Goal: Task Accomplishment & Management: Use online tool/utility

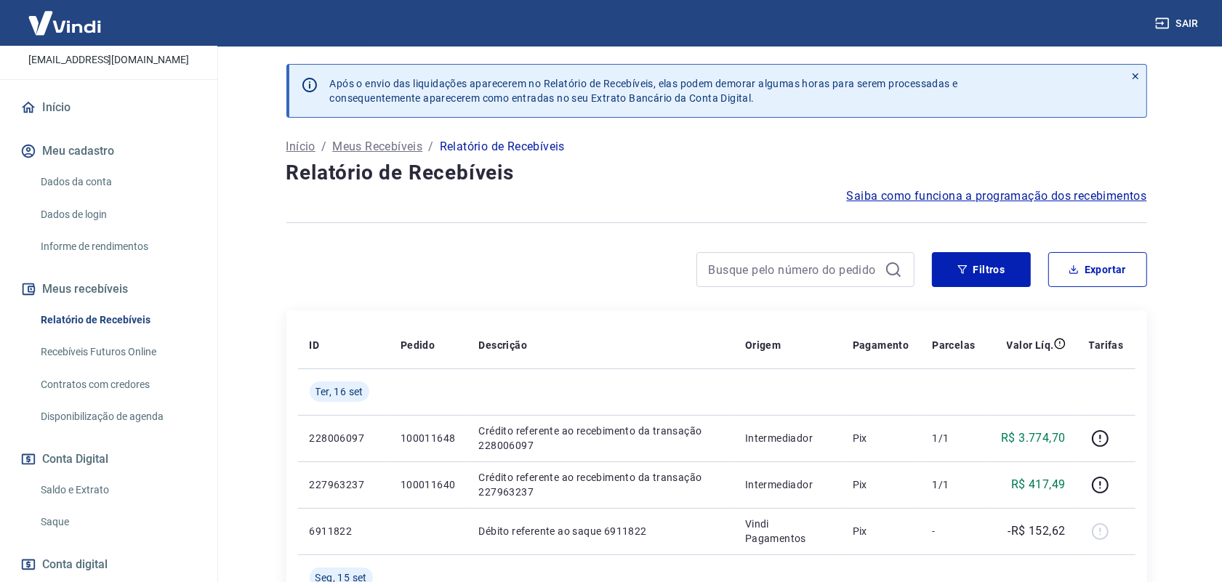
scroll to position [175, 0]
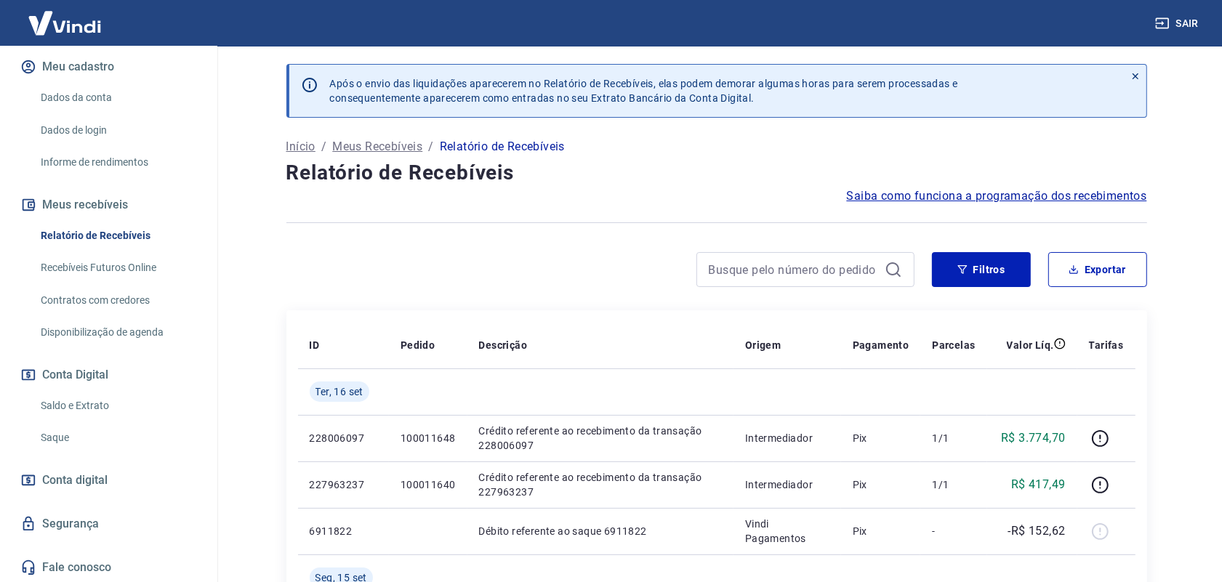
click at [84, 433] on link "Saque" at bounding box center [117, 438] width 165 height 30
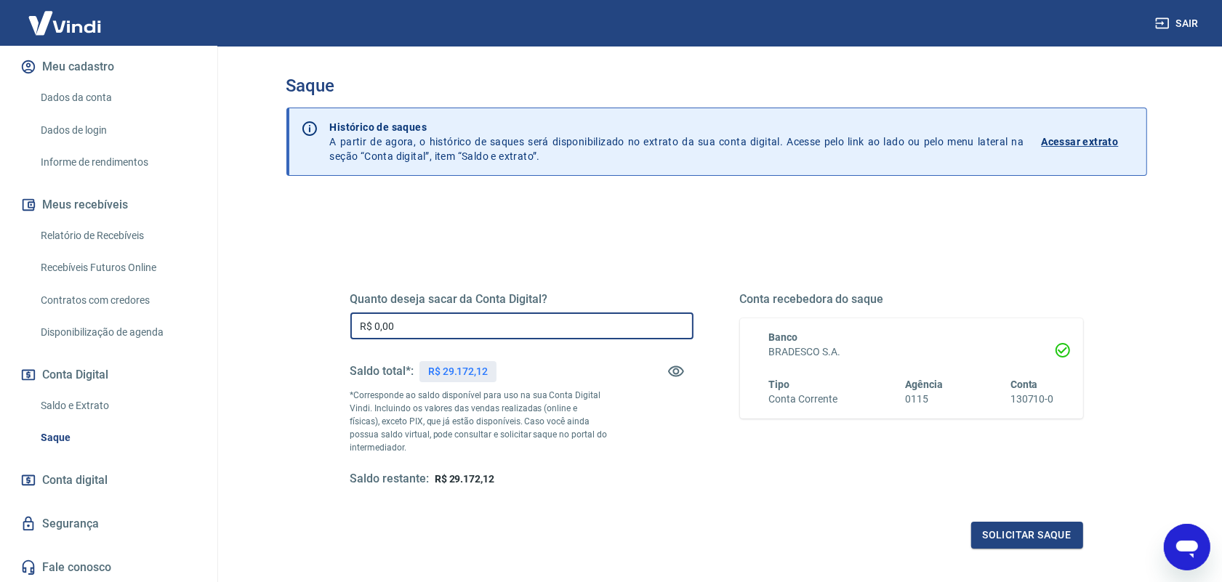
click at [420, 333] on input "R$ 0,00" at bounding box center [521, 326] width 343 height 27
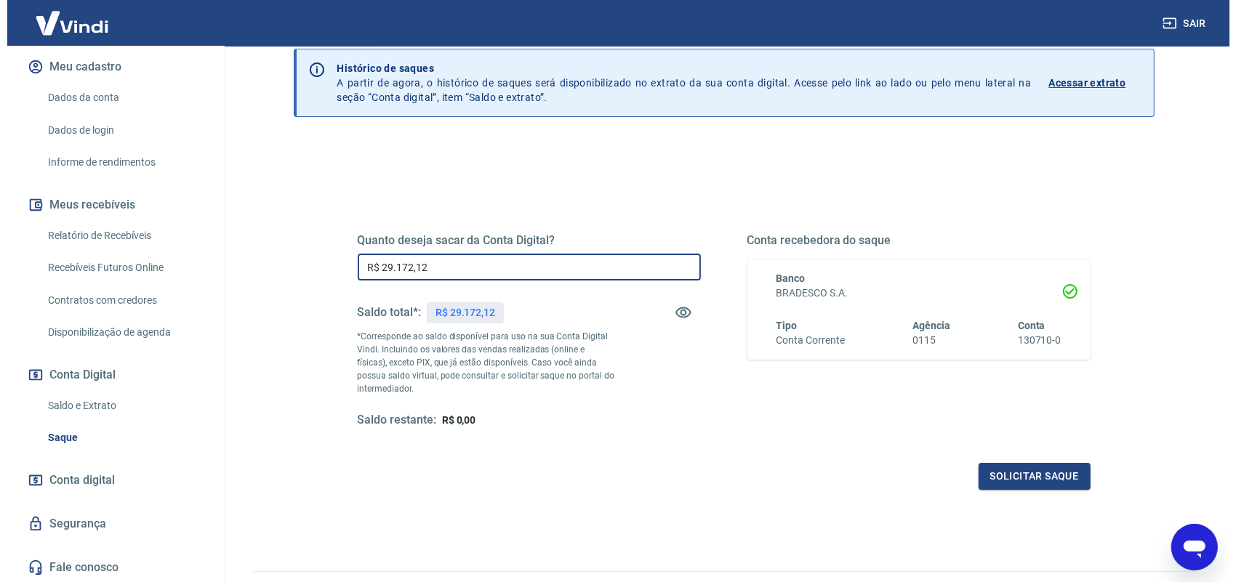
scroll to position [91, 0]
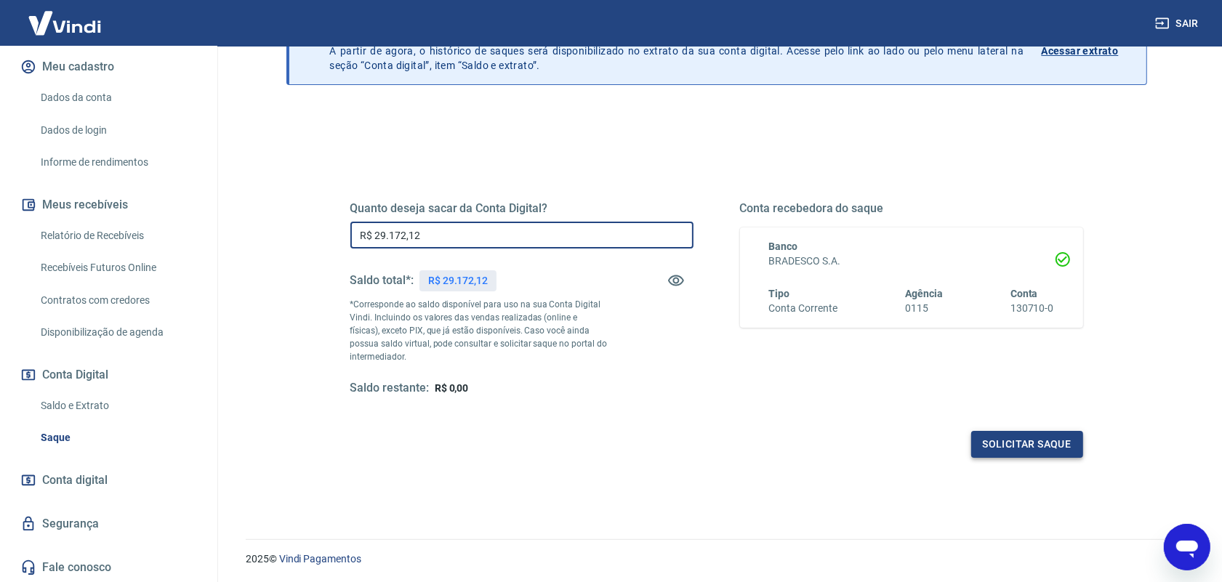
type input "R$ 29.172,12"
click at [1051, 449] on button "Solicitar saque" at bounding box center [1028, 444] width 112 height 27
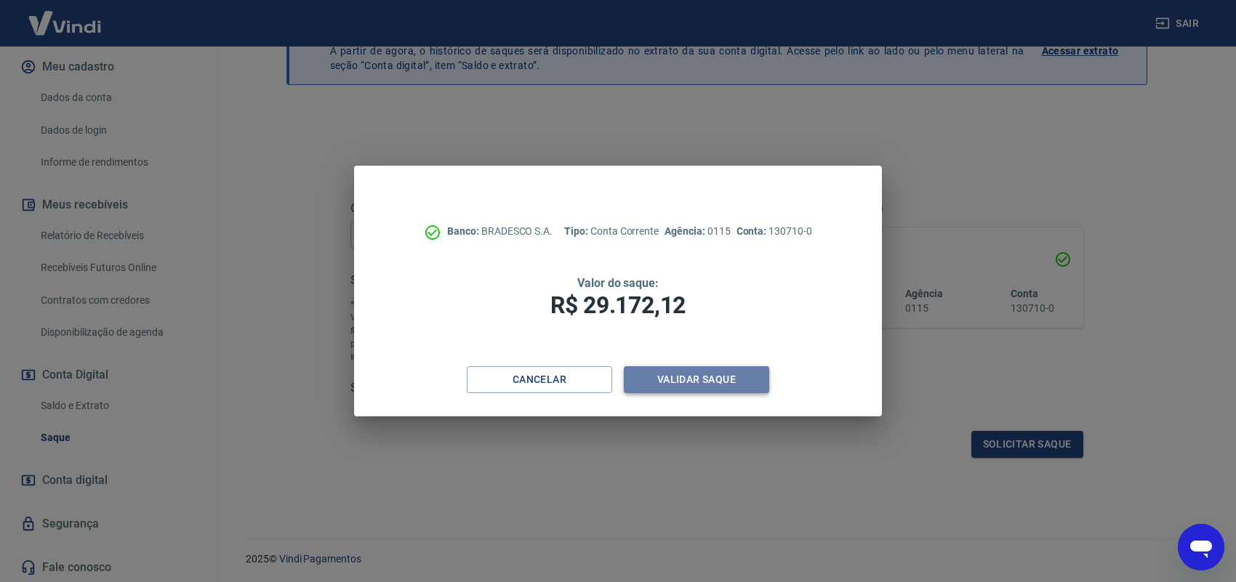
click at [695, 383] on button "Validar saque" at bounding box center [696, 379] width 145 height 27
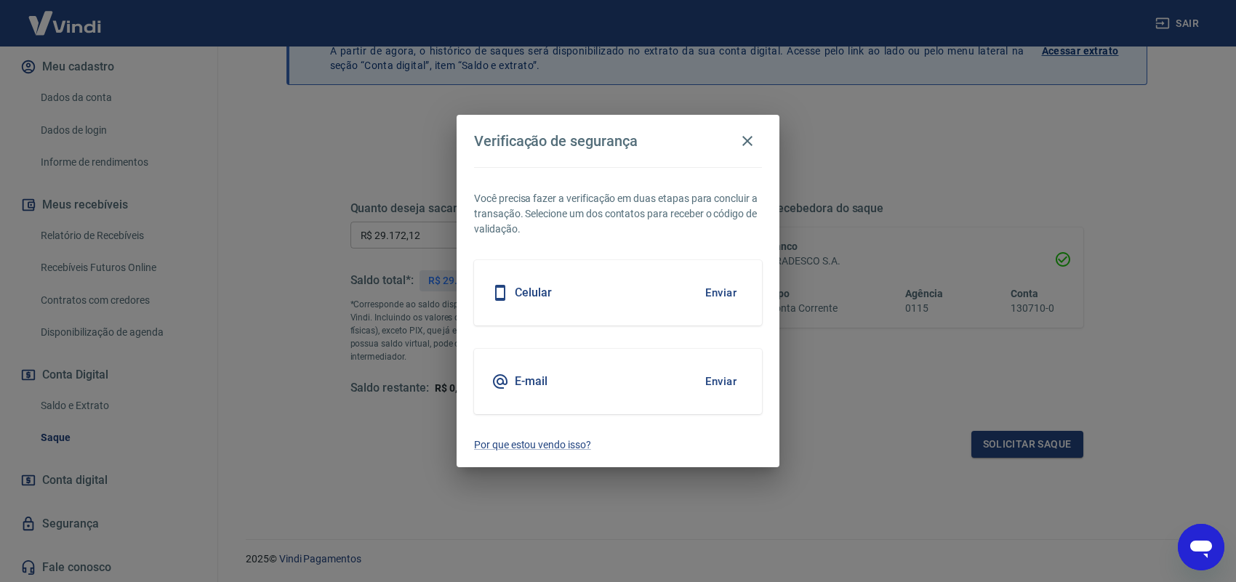
click at [731, 371] on button "Enviar" at bounding box center [720, 381] width 47 height 31
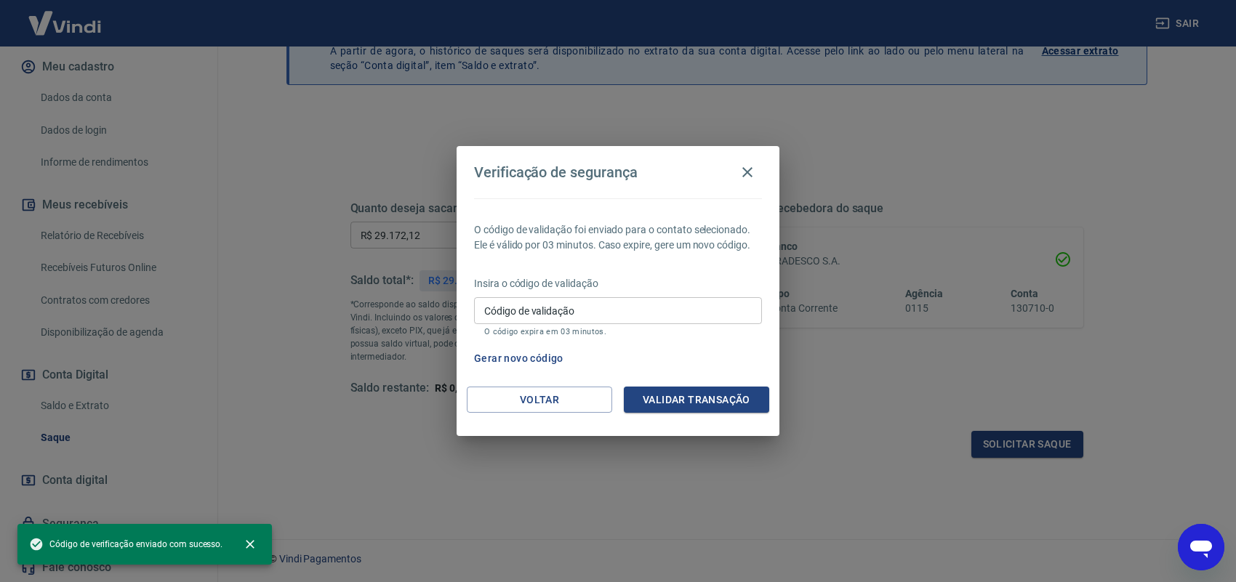
click at [600, 305] on input "Código de validação" at bounding box center [618, 310] width 288 height 27
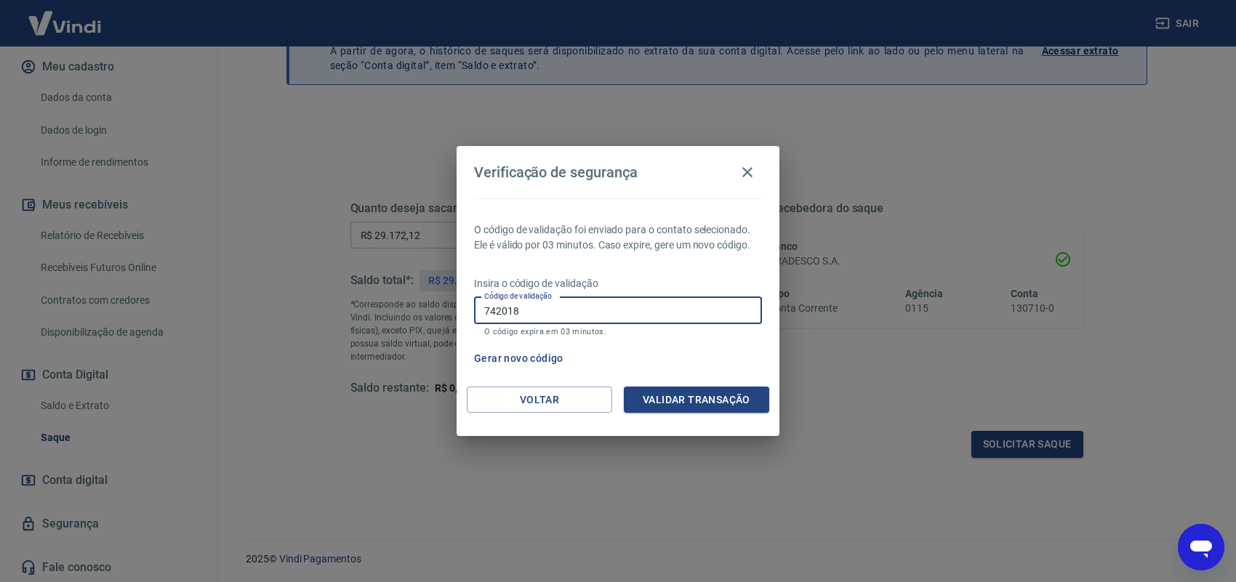
type input "742018"
click at [673, 404] on button "Validar transação" at bounding box center [696, 400] width 145 height 27
